Goal: Information Seeking & Learning: Check status

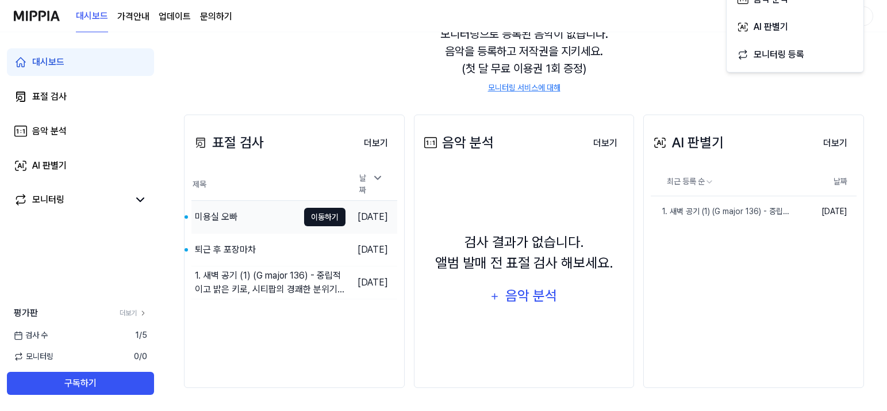
click at [313, 210] on button "이동하기" at bounding box center [324, 217] width 41 height 18
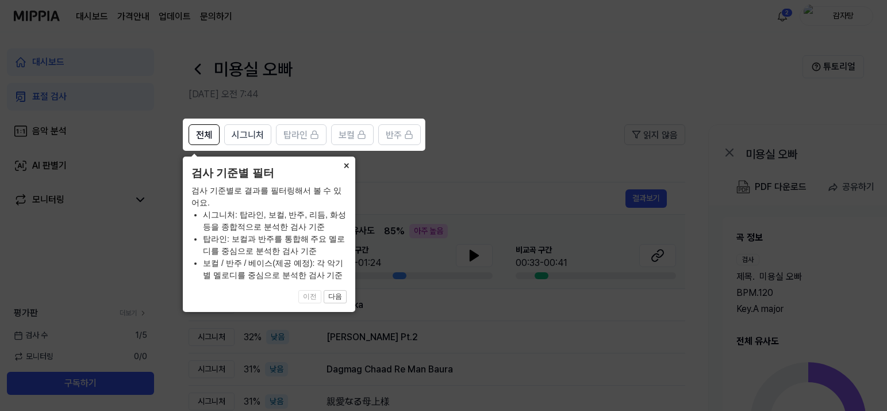
click at [344, 161] on button "×" at bounding box center [346, 164] width 18 height 16
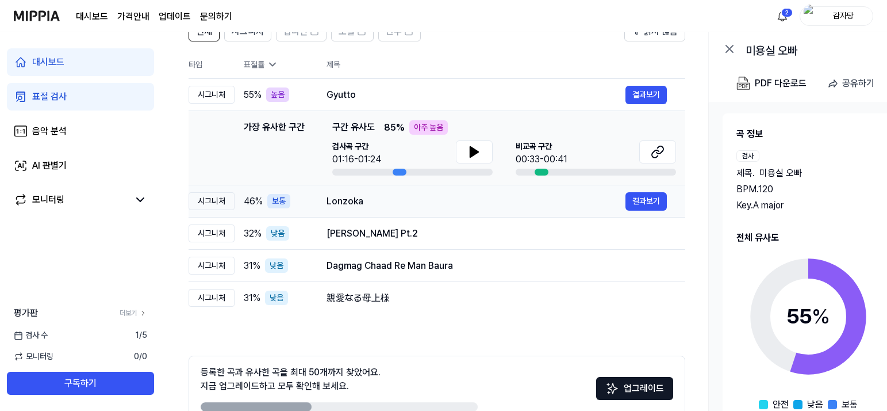
scroll to position [169, 0]
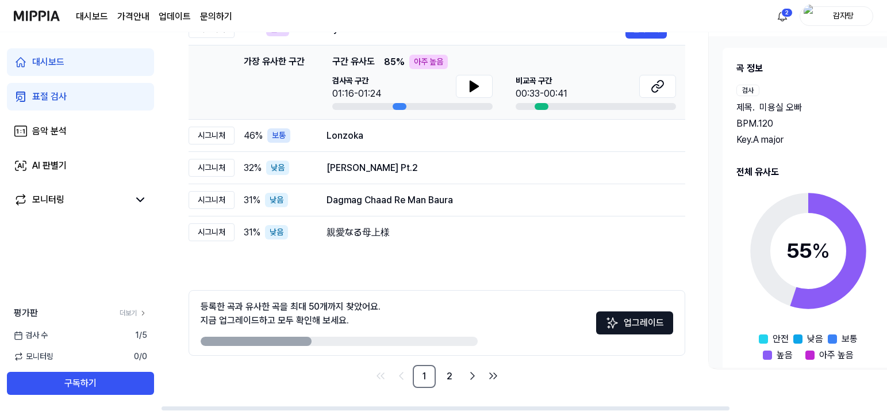
drag, startPoint x: 282, startPoint y: 341, endPoint x: 457, endPoint y: 341, distance: 174.8
click at [457, 341] on div at bounding box center [339, 340] width 277 height 9
click at [444, 376] on link "2" at bounding box center [449, 376] width 23 height 23
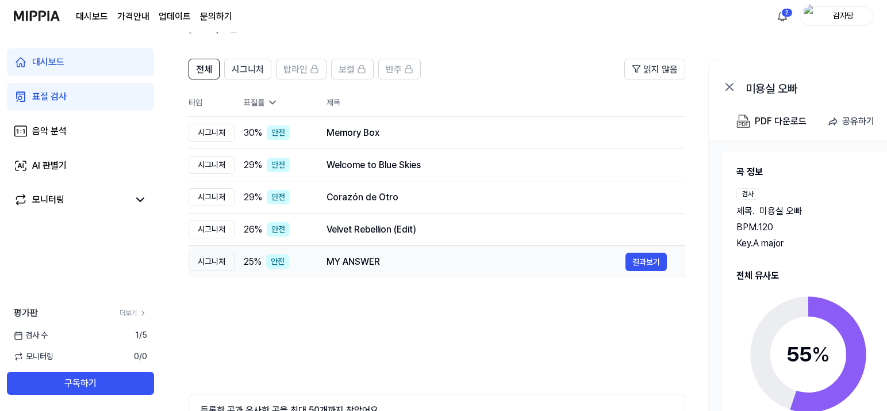
scroll to position [169, 0]
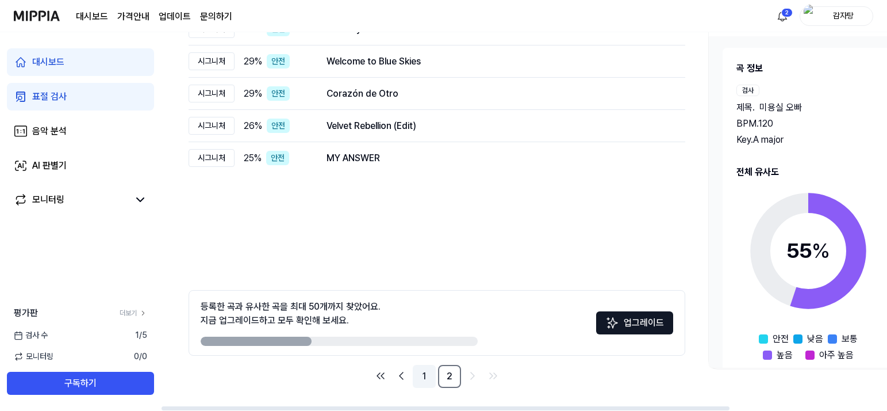
click at [424, 380] on link "1" at bounding box center [424, 376] width 23 height 23
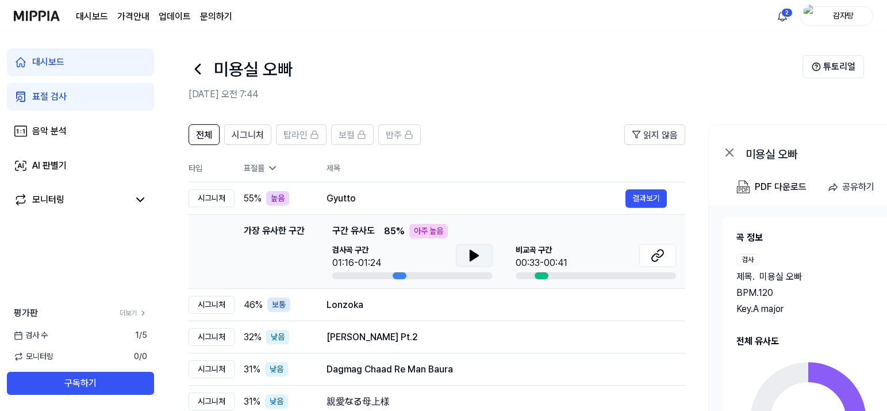
click at [477, 251] on icon at bounding box center [475, 255] width 14 height 14
click at [478, 258] on icon at bounding box center [475, 255] width 14 height 14
click at [656, 258] on icon at bounding box center [658, 255] width 14 height 14
click at [464, 252] on button at bounding box center [474, 255] width 37 height 23
click at [473, 256] on icon at bounding box center [472, 255] width 2 height 9
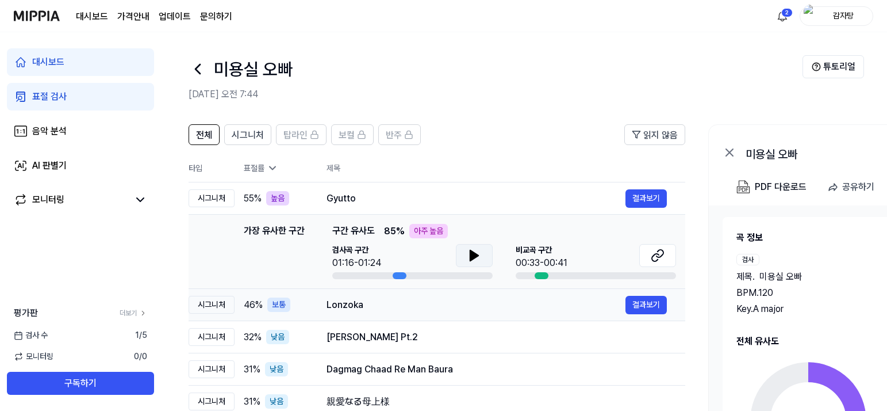
click at [331, 304] on div "Lonzoka" at bounding box center [476, 305] width 299 height 14
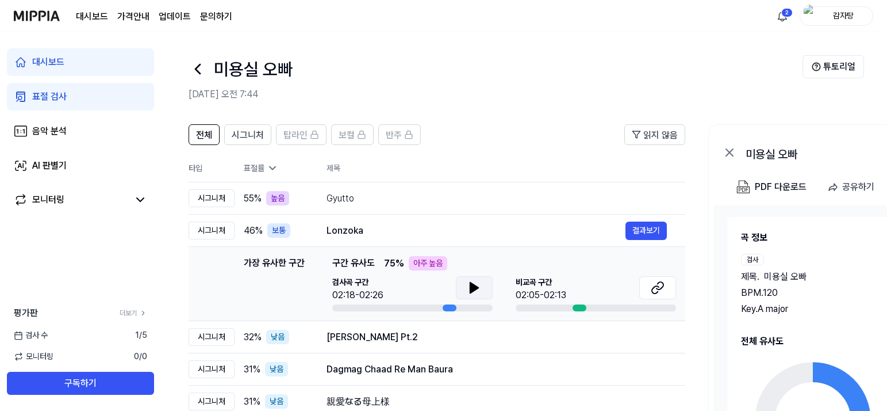
click at [470, 286] on icon at bounding box center [474, 287] width 8 height 10
click at [517, 30] on div "대시보드 가격안내 업데이트 문의하기 2 감자탕" at bounding box center [444, 16] width 860 height 32
drag, startPoint x: 472, startPoint y: 294, endPoint x: 493, endPoint y: 292, distance: 21.4
click at [472, 294] on icon at bounding box center [475, 288] width 14 height 14
click at [656, 283] on icon at bounding box center [658, 288] width 14 height 14
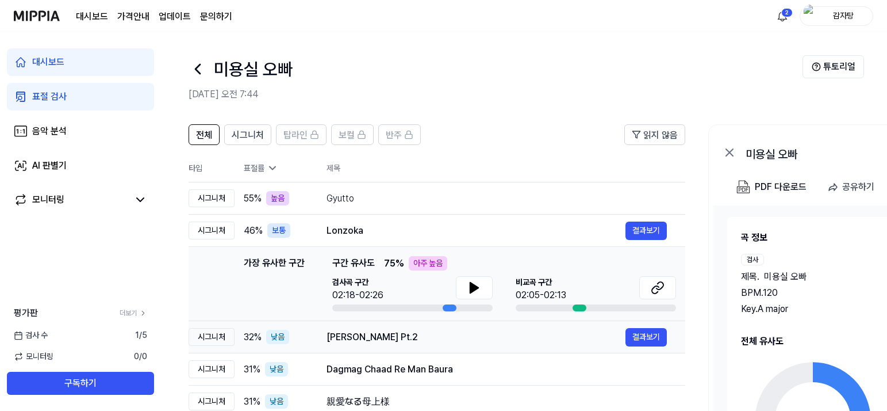
click at [350, 337] on div "[PERSON_NAME] Pt.2" at bounding box center [476, 337] width 299 height 14
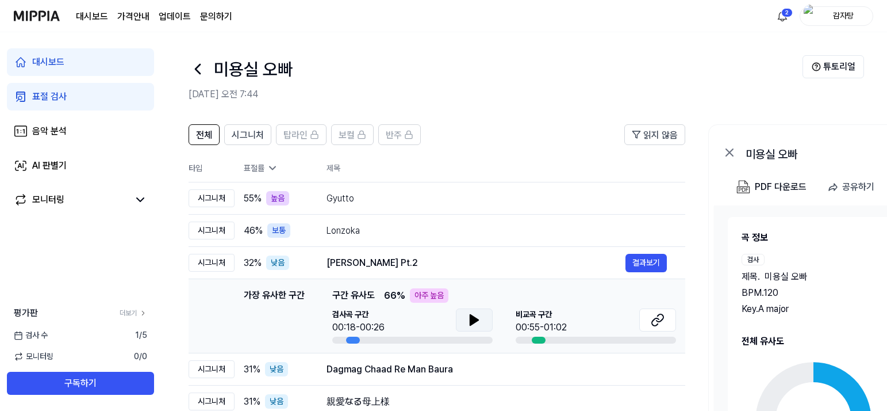
click at [478, 326] on icon at bounding box center [475, 320] width 14 height 14
click at [478, 323] on icon at bounding box center [477, 319] width 2 height 9
click at [650, 320] on button at bounding box center [658, 319] width 37 height 23
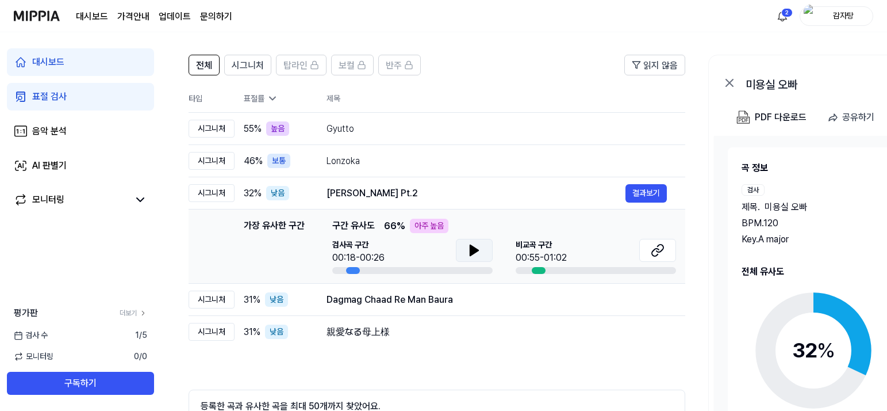
scroll to position [76, 0]
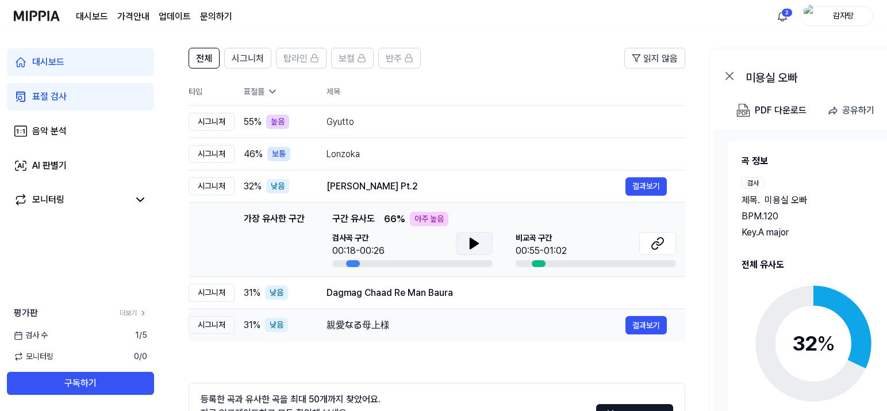
click at [398, 328] on div "親愛なる母上様" at bounding box center [476, 325] width 299 height 14
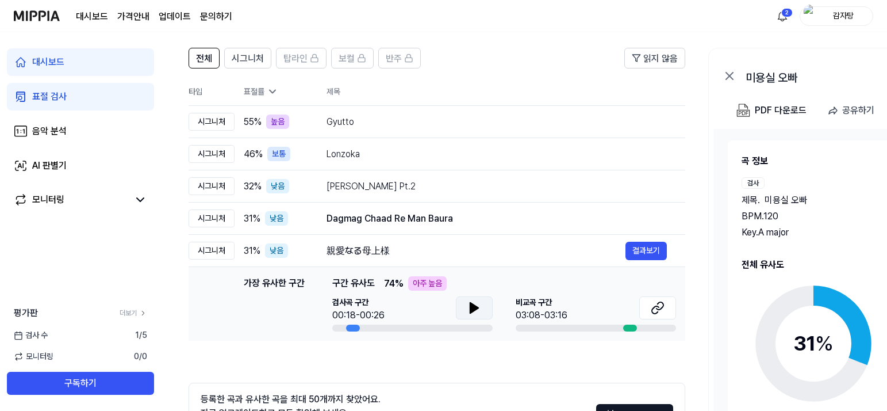
click at [488, 311] on button at bounding box center [474, 307] width 37 height 23
click at [478, 308] on icon at bounding box center [474, 308] width 14 height 14
click at [477, 308] on icon at bounding box center [474, 307] width 8 height 10
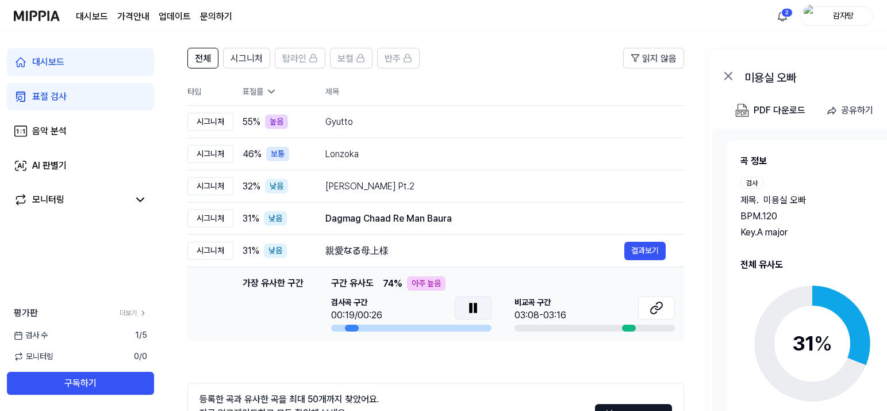
click at [477, 308] on icon at bounding box center [475, 307] width 2 height 9
click at [651, 303] on icon at bounding box center [657, 308] width 14 height 14
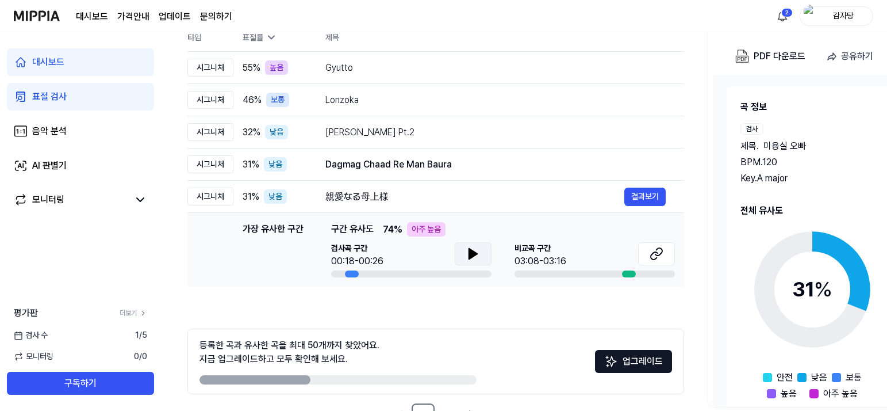
scroll to position [169, 0]
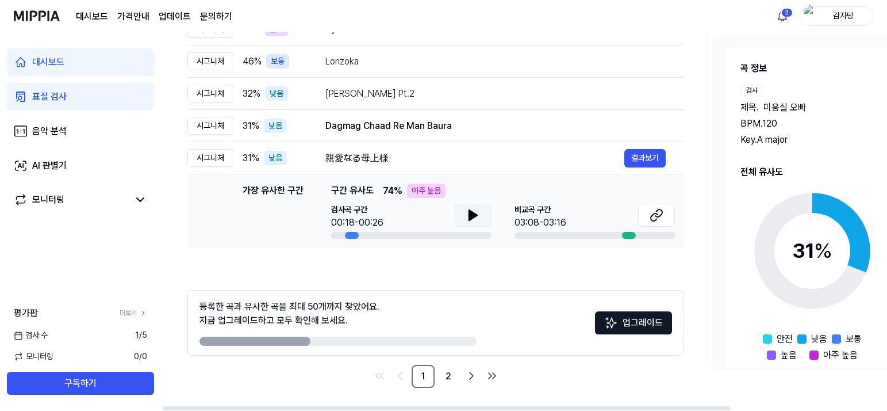
click at [435, 381] on ul "1 2" at bounding box center [435, 376] width 131 height 23
click at [442, 379] on link "2" at bounding box center [448, 376] width 23 height 23
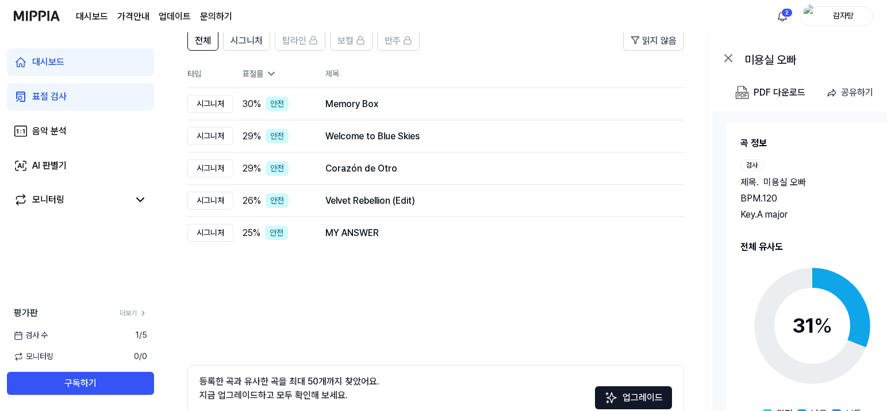
scroll to position [154, 0]
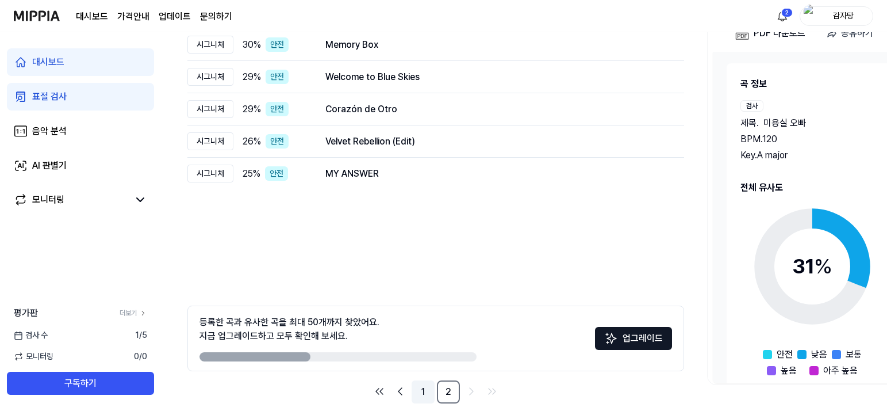
click at [424, 386] on link "1" at bounding box center [423, 391] width 23 height 23
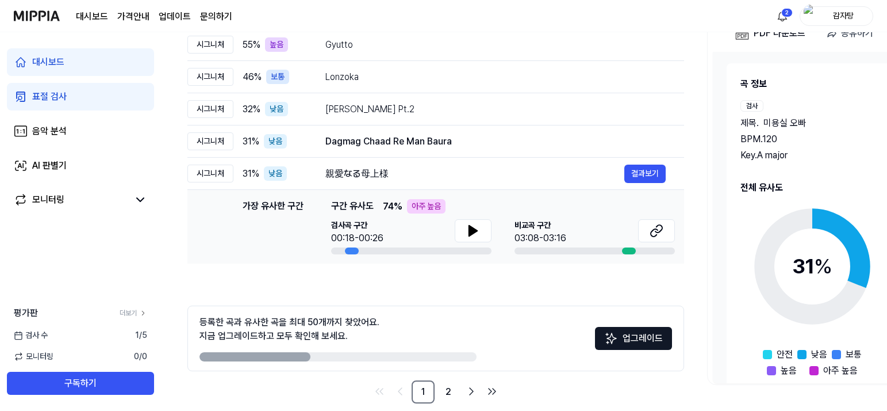
click at [835, 371] on span "아주 높음" at bounding box center [841, 370] width 35 height 14
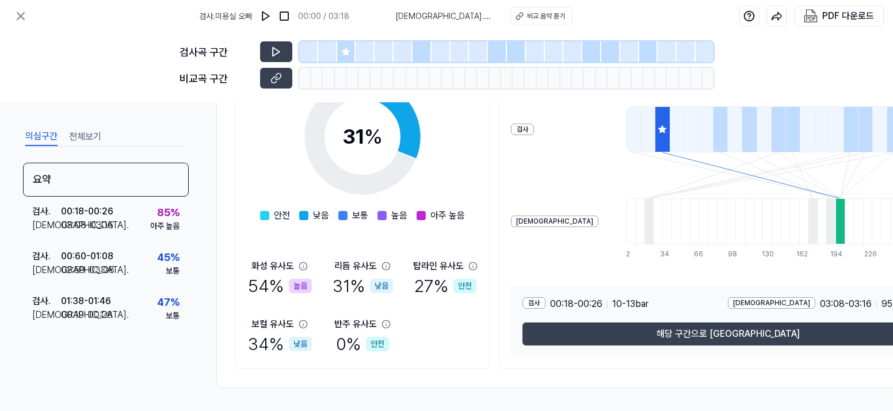
scroll to position [205, 0]
click at [835, 209] on div at bounding box center [839, 221] width 9 height 46
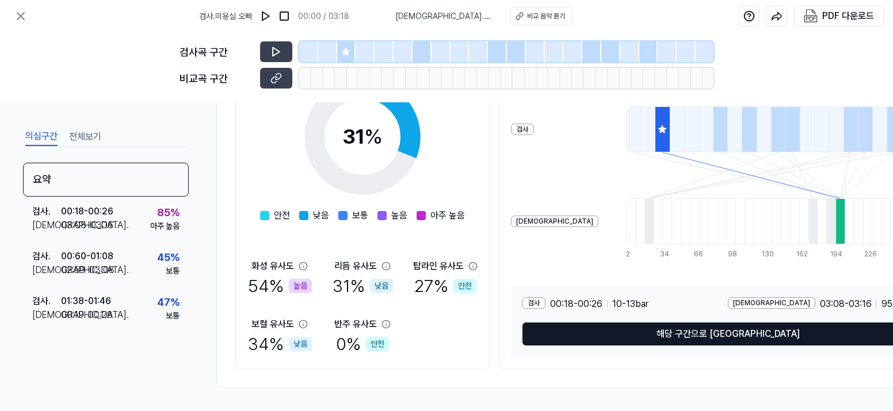
click at [709, 333] on button "해당 구간으로 [GEOGRAPHIC_DATA]" at bounding box center [727, 334] width 411 height 23
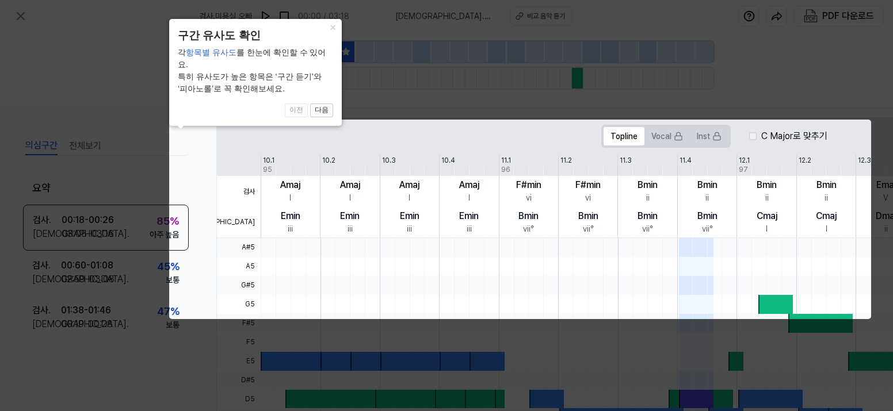
scroll to position [0, 41]
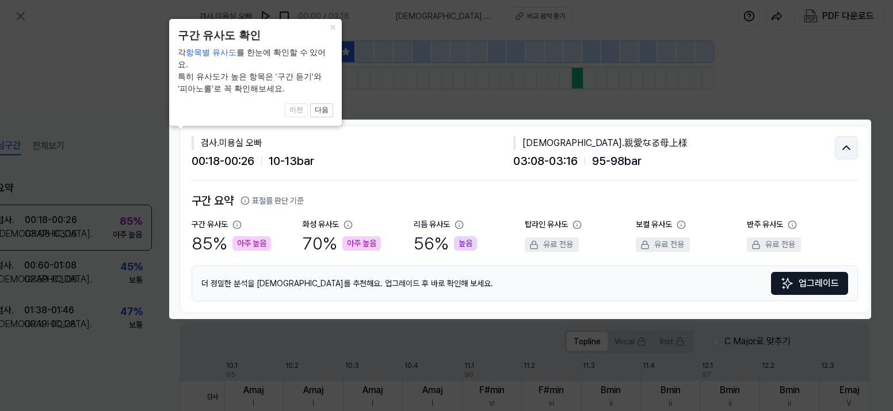
click at [844, 144] on icon at bounding box center [846, 148] width 14 height 14
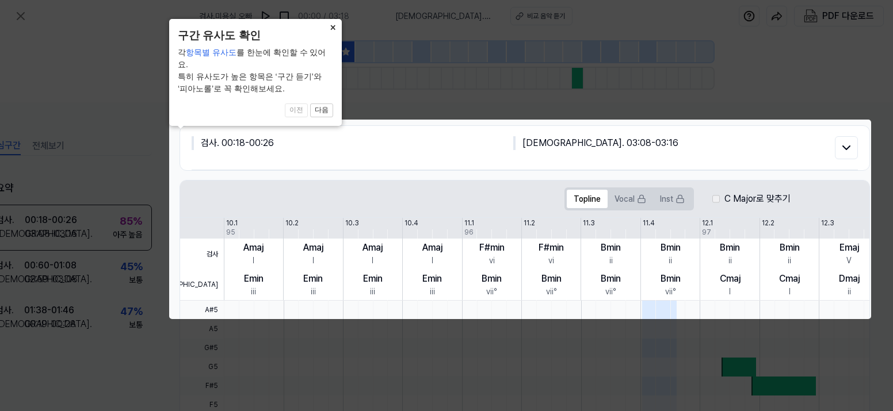
click at [330, 25] on button "×" at bounding box center [332, 27] width 18 height 16
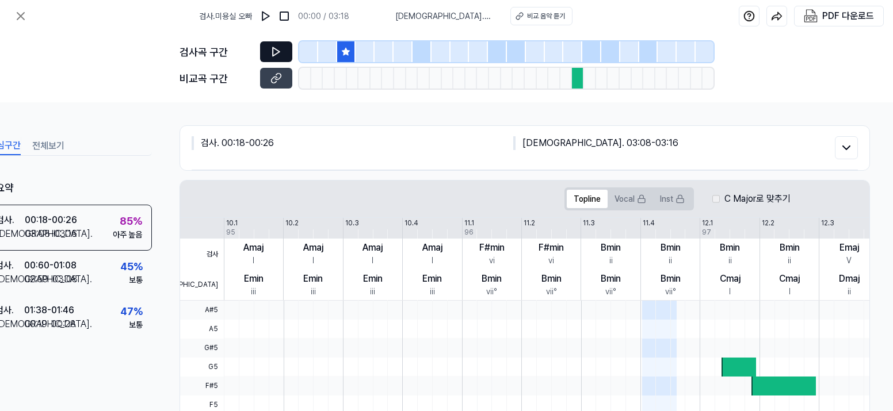
click at [274, 51] on icon at bounding box center [276, 52] width 12 height 12
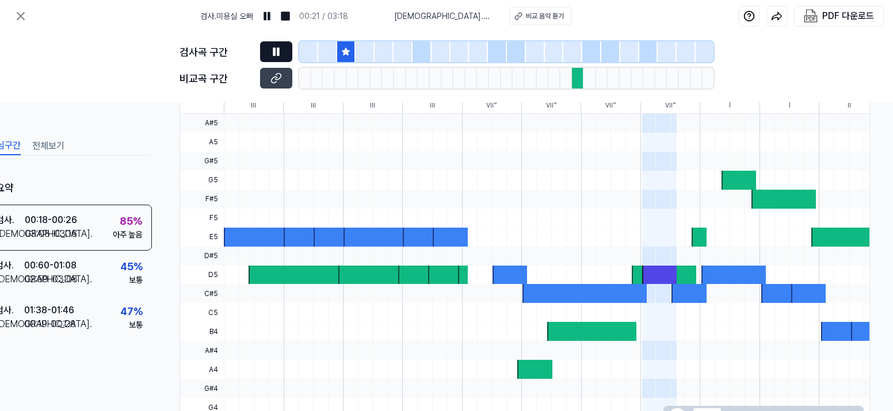
scroll to position [192, 41]
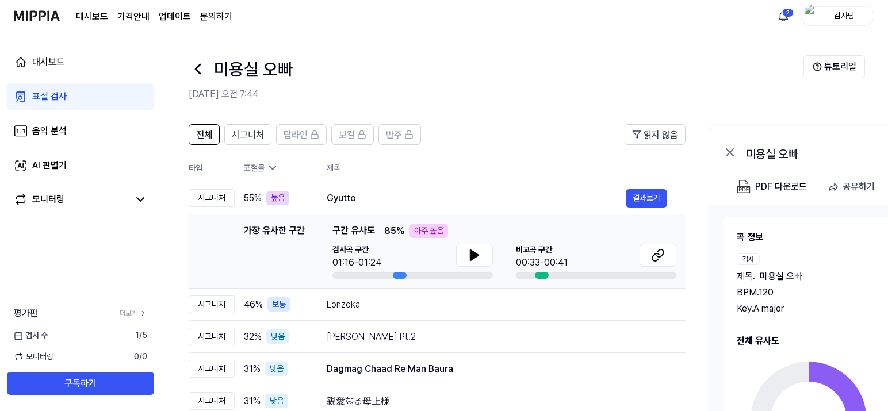
click at [193, 71] on icon at bounding box center [198, 69] width 18 height 18
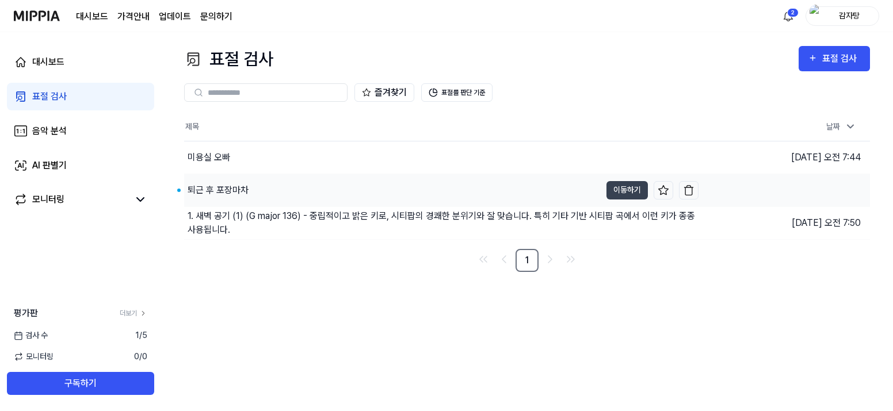
click at [231, 189] on div "퇴근 후 포장마차" at bounding box center [217, 190] width 61 height 14
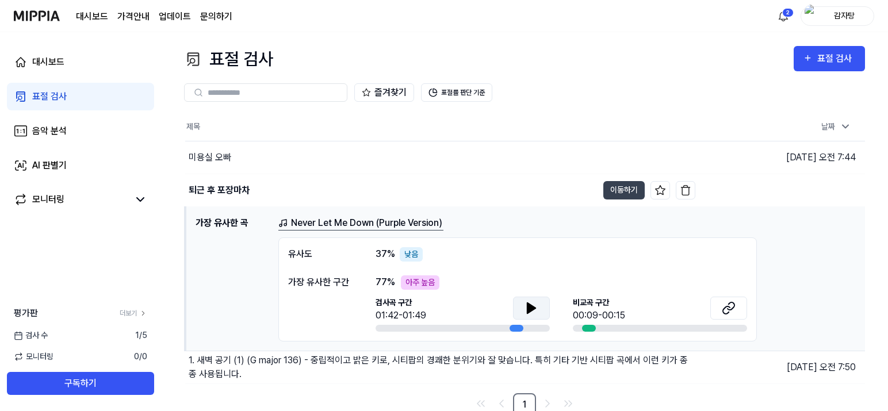
click at [529, 313] on icon at bounding box center [531, 308] width 8 height 10
click at [726, 311] on icon at bounding box center [729, 308] width 14 height 14
click at [521, 311] on button at bounding box center [531, 308] width 37 height 23
click at [629, 185] on button "이동하기" at bounding box center [623, 190] width 41 height 18
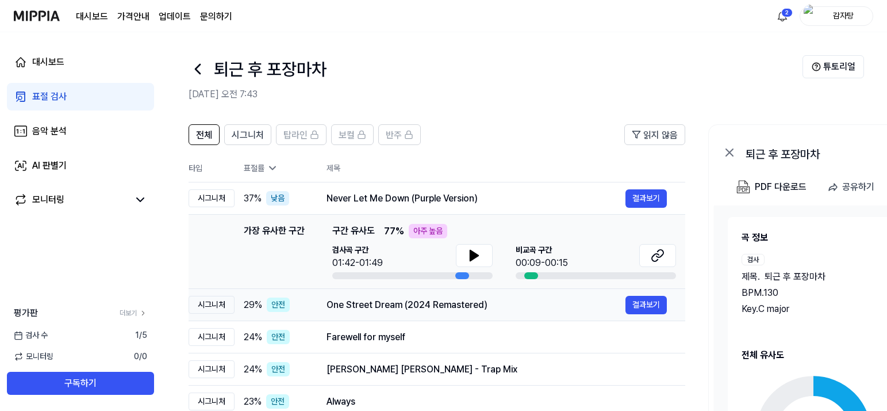
click at [369, 309] on div "One Street Dream (2024 Remastered)" at bounding box center [476, 305] width 299 height 14
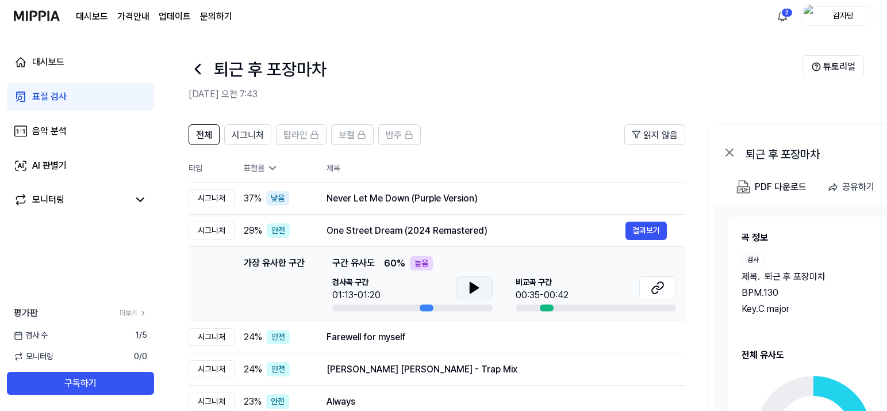
click at [483, 296] on button at bounding box center [474, 287] width 37 height 23
click at [589, 128] on header "전체 시그니처 탑라인 보컬 반주 읽지 않음" at bounding box center [437, 139] width 497 height 30
click at [593, 125] on header "전체 시그니처 탑라인 보컬 반주 읽지 않음" at bounding box center [437, 139] width 497 height 30
click at [483, 289] on button at bounding box center [474, 287] width 37 height 23
click at [671, 286] on button at bounding box center [658, 287] width 37 height 23
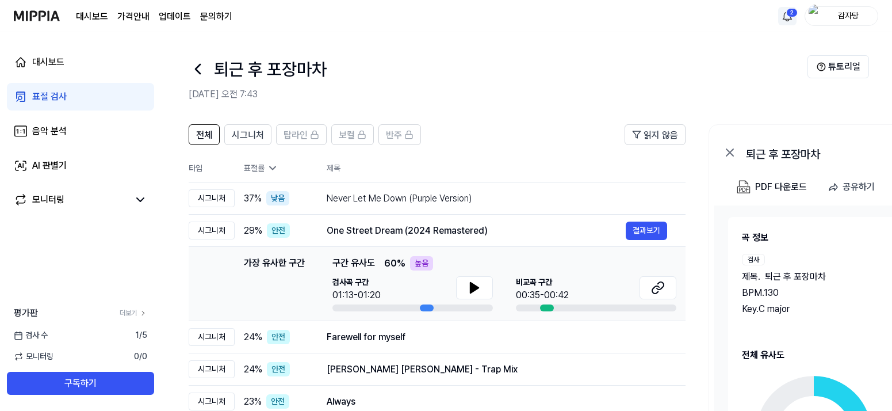
click at [786, 15] on html "대시보드 가격안내 업데이트 문의하기 2 감자탕 대시보드 표절 검사 음악 분석 AI 판별기 모니터링 평가판 더보기 검사 [DATE] 모니터링 0…" at bounding box center [446, 205] width 892 height 411
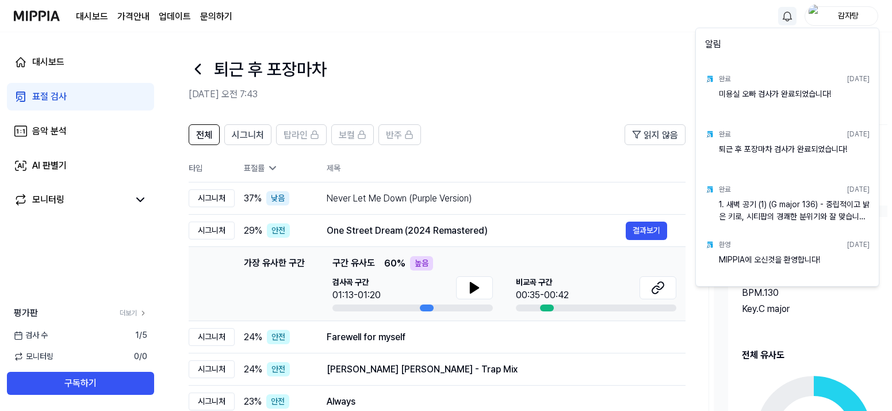
click at [585, 82] on html "대시보드 가격안내 업데이트 문의하기 감자탕 대시보드 표절 검사 음악 분석 AI 판별기 모니터링 평가판 더보기 검사 [DATE] 모니터링 0 /…" at bounding box center [446, 205] width 892 height 411
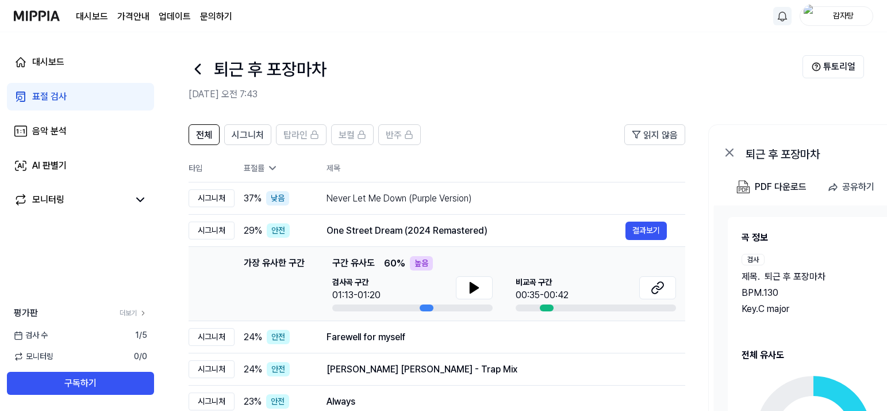
click at [200, 74] on icon at bounding box center [198, 68] width 5 height 9
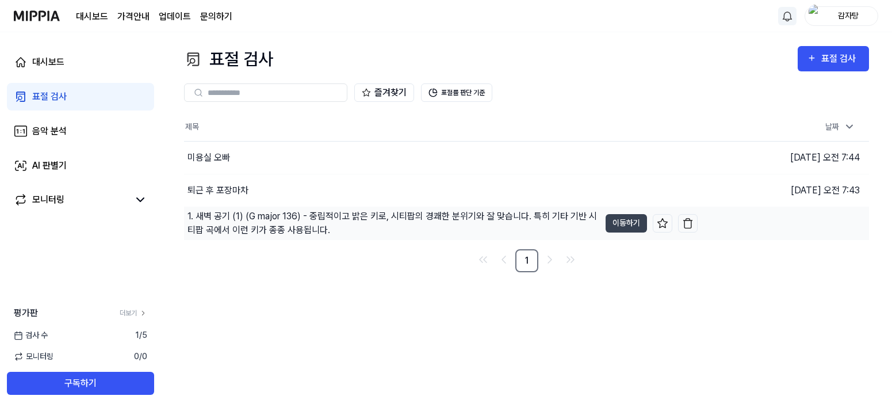
click at [282, 219] on div "1. 새벽 공기 (1) (G major 136) - 중립적이고 밝은 키로, 시티팝의 경쾌한 분위기와 잘 맞습니다. 특히 기타 기반 시티팝 곡에…" at bounding box center [393, 223] width 412 height 28
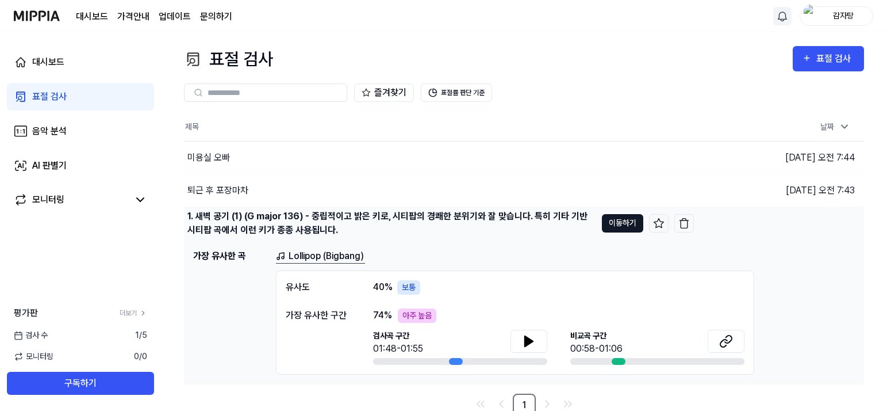
click at [613, 224] on button "이동하기" at bounding box center [622, 223] width 41 height 18
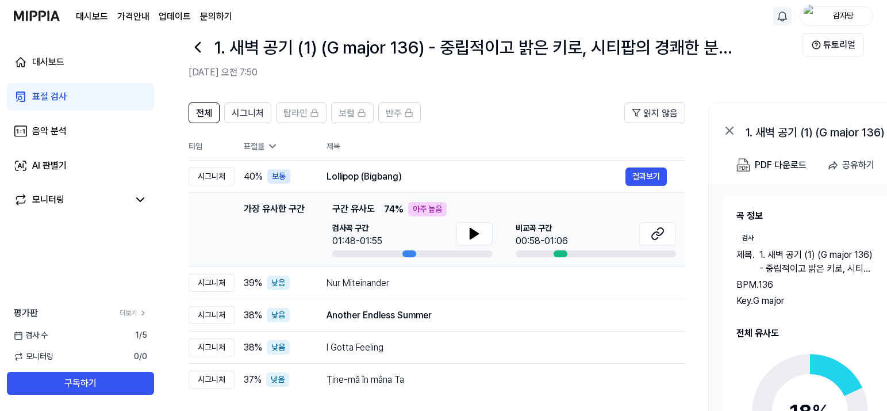
scroll to position [16, 0]
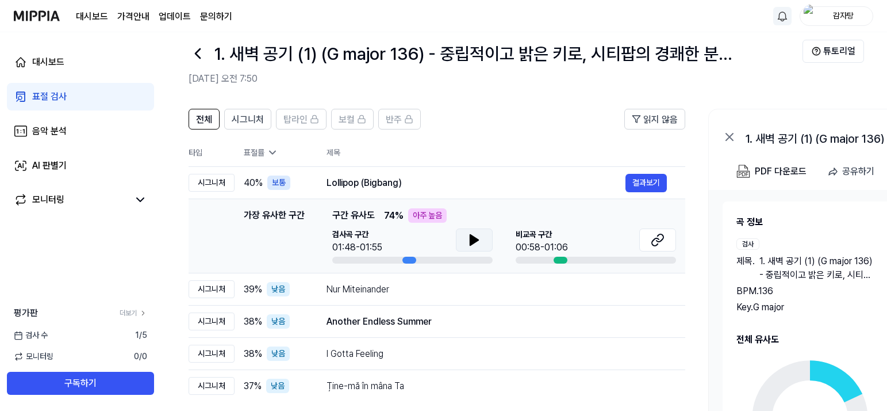
click at [478, 234] on icon at bounding box center [475, 240] width 14 height 14
click at [646, 184] on button "결과보기" at bounding box center [646, 183] width 41 height 18
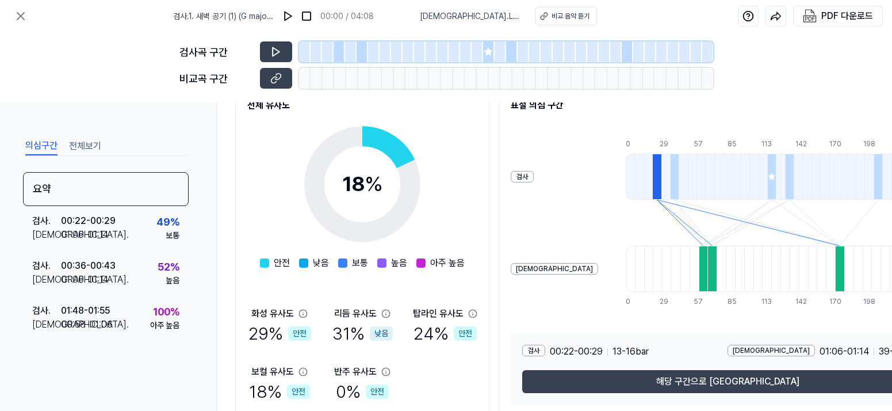
scroll to position [206, 0]
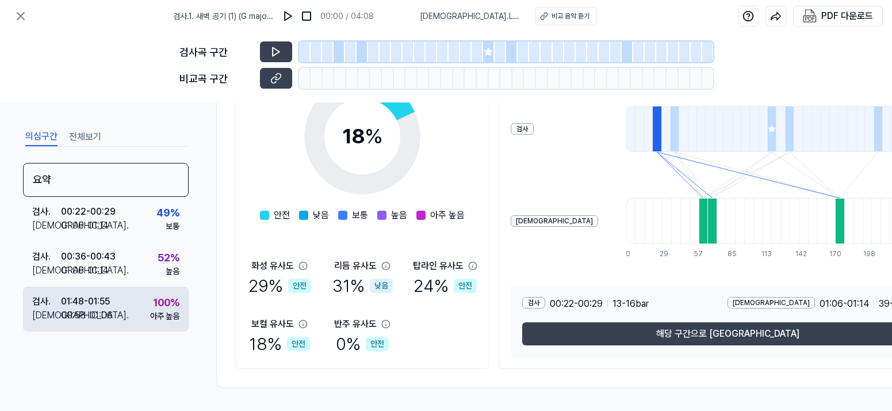
click at [115, 307] on div "검사 . 01:48 - 01:55 비교 . 00:58 - 01:06 100 % 아주 높음" at bounding box center [106, 308] width 166 height 45
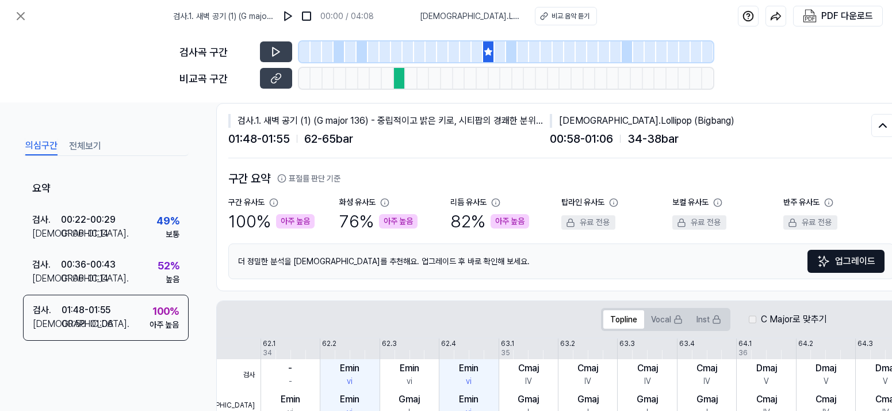
scroll to position [14, 0]
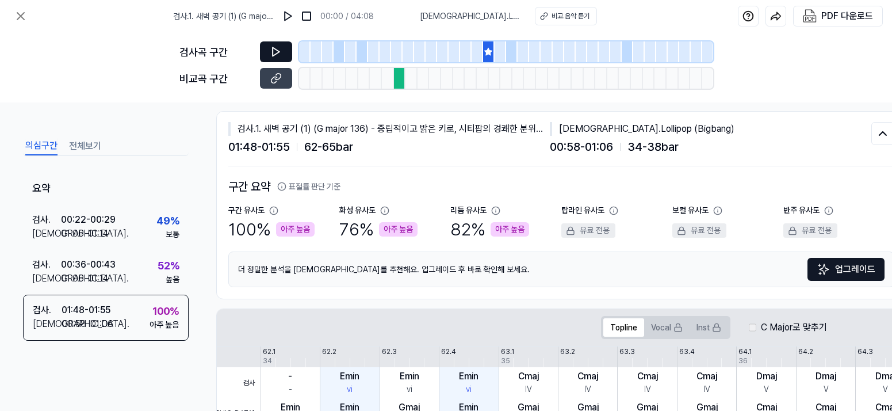
click at [274, 52] on icon at bounding box center [276, 52] width 12 height 12
click at [274, 54] on icon at bounding box center [274, 51] width 2 height 7
